Goal: Find specific page/section: Find specific page/section

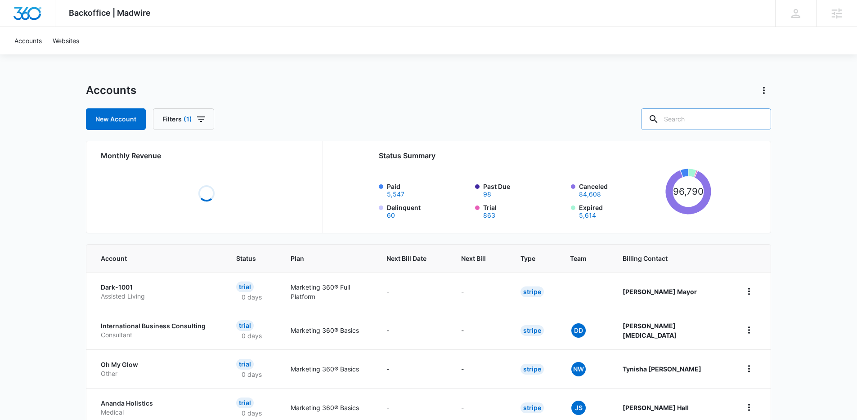
click at [743, 117] on input "text" at bounding box center [706, 119] width 130 height 22
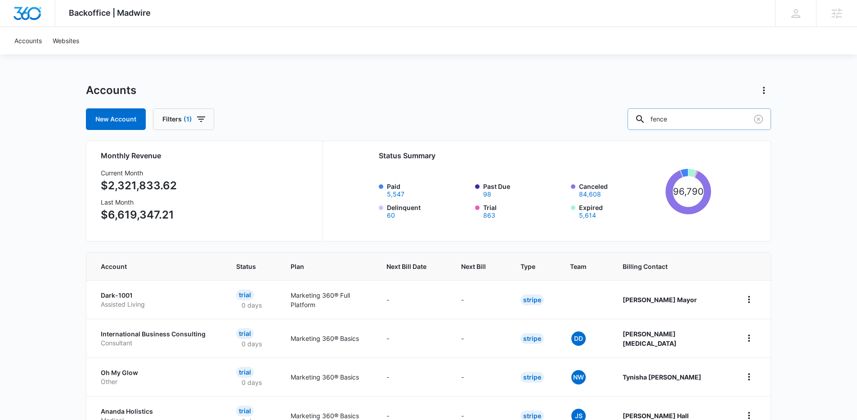
type input "fence"
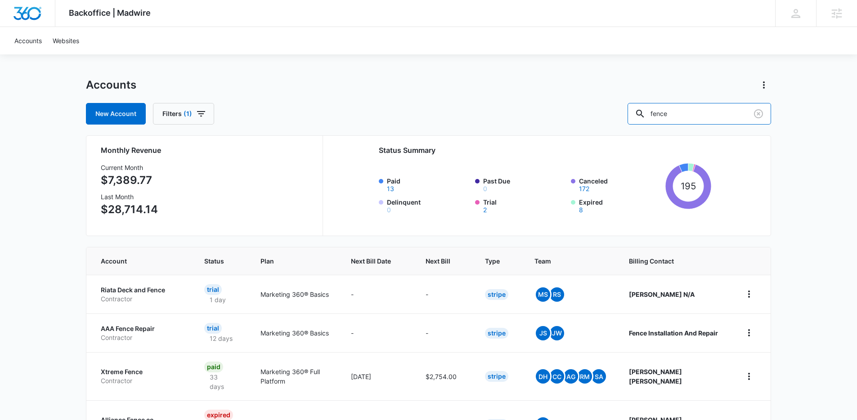
scroll to position [17, 0]
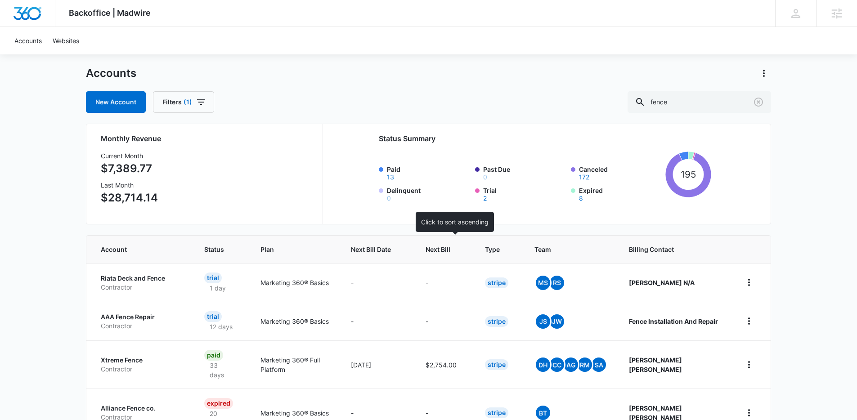
click at [464, 248] on div at bounding box center [458, 249] width 9 height 9
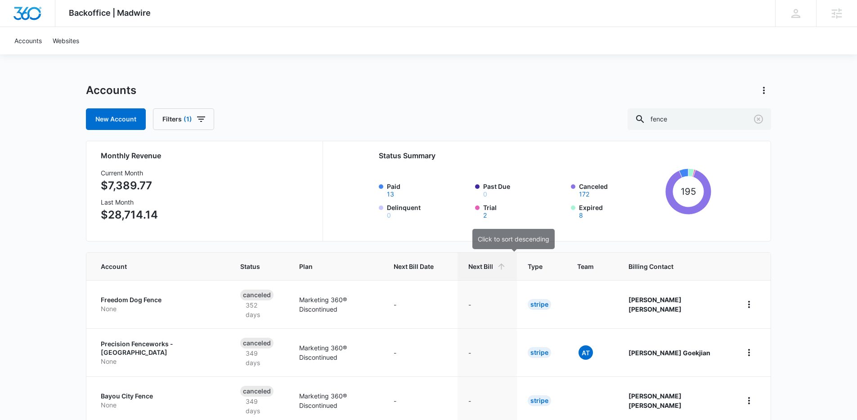
click at [505, 266] on icon at bounding box center [501, 267] width 6 height 6
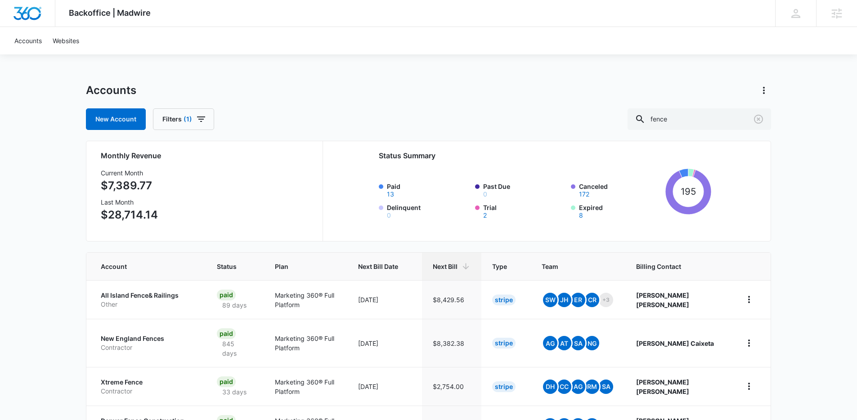
scroll to position [203, 0]
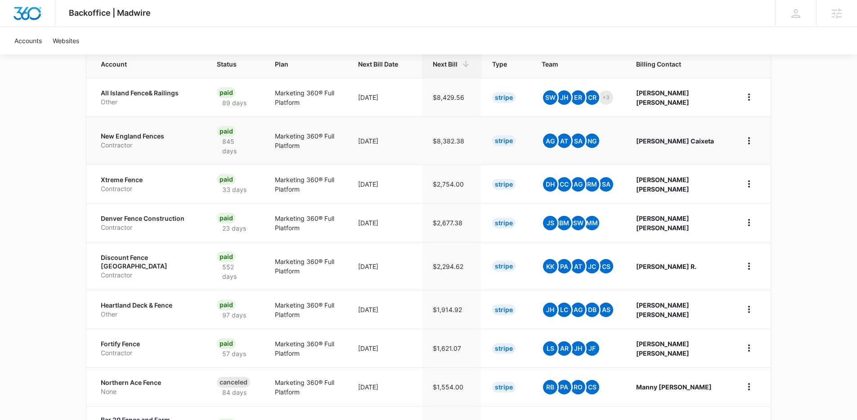
click at [146, 135] on p "New England Fences" at bounding box center [148, 136] width 95 height 9
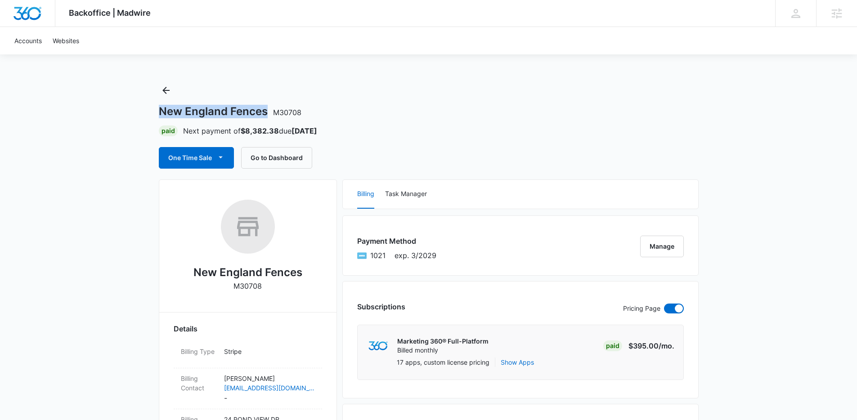
drag, startPoint x: 259, startPoint y: 107, endPoint x: 185, endPoint y: 109, distance: 74.7
click at [281, 158] on button "Go to Dashboard" at bounding box center [276, 158] width 71 height 22
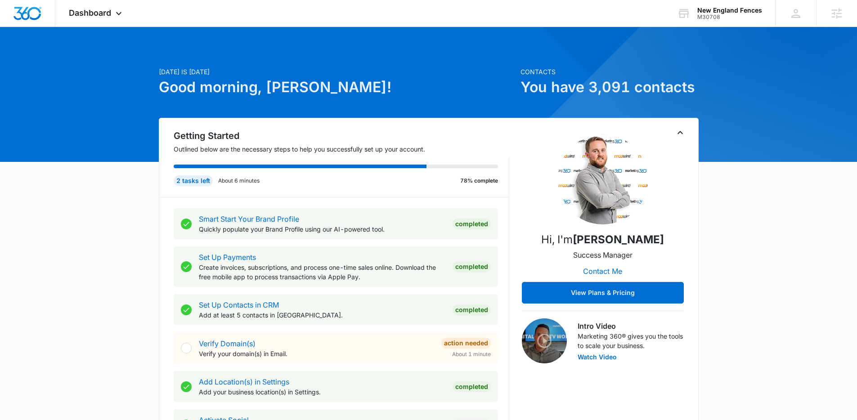
click at [681, 134] on icon "Toggle Collapse" at bounding box center [680, 132] width 11 height 11
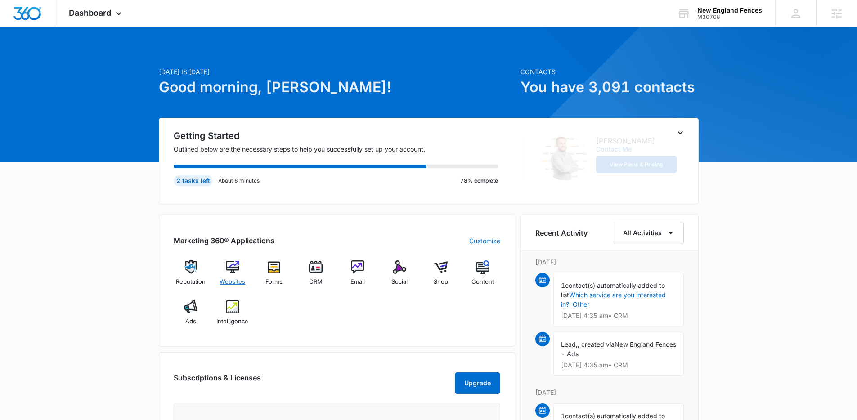
click at [228, 269] on img at bounding box center [233, 268] width 14 height 14
